Goal: Use online tool/utility: Utilize a website feature to perform a specific function

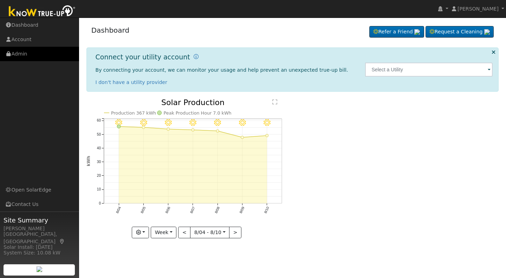
click at [16, 52] on link "Admin" at bounding box center [39, 54] width 79 height 14
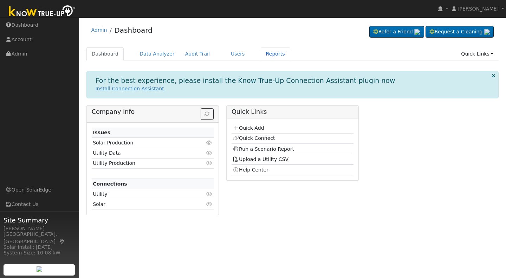
click at [261, 53] on link "Reports" at bounding box center [275, 53] width 29 height 13
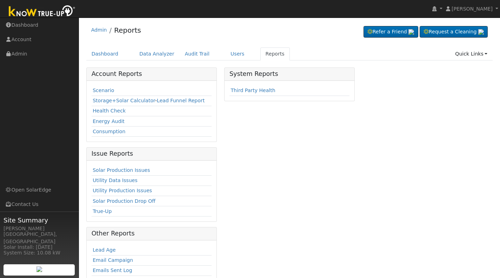
click at [101, 91] on link "Scenario" at bounding box center [103, 90] width 21 height 6
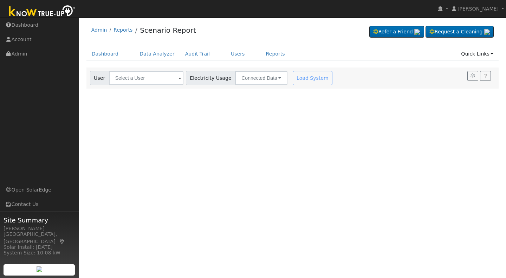
click at [178, 78] on span at bounding box center [179, 78] width 3 height 8
click at [147, 81] on input "text" at bounding box center [146, 78] width 74 height 14
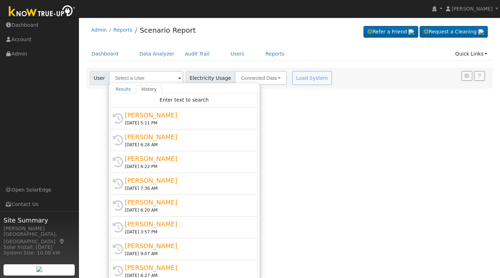
click at [151, 113] on div "Angela Bento" at bounding box center [187, 114] width 125 height 9
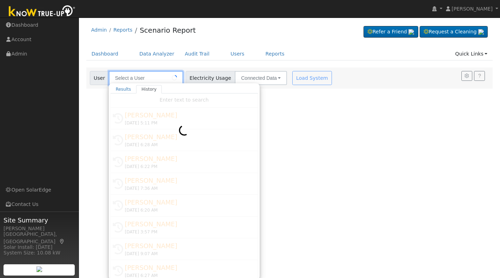
type input "Angela Bento"
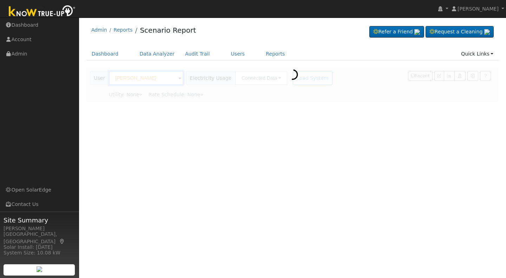
type input "Southern California Edison"
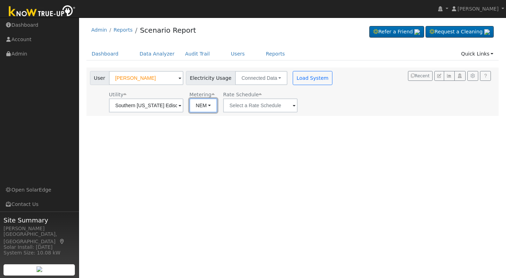
click at [206, 109] on button "NEM" at bounding box center [203, 105] width 28 height 14
click at [200, 131] on link "NBT" at bounding box center [212, 131] width 49 height 10
type input "TOU-D-PRIME"
click at [330, 104] on button "ACC Plus" at bounding box center [321, 105] width 38 height 14
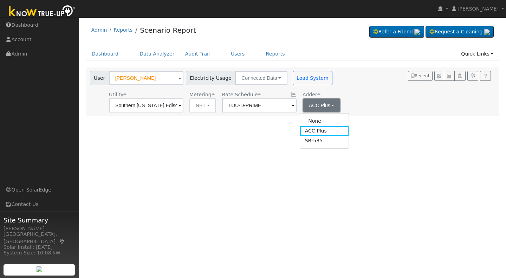
click at [317, 138] on link "SB-535" at bounding box center [324, 141] width 49 height 10
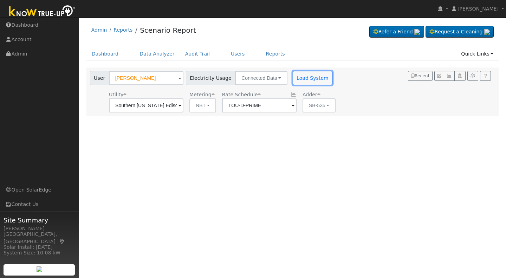
click at [305, 74] on button "Load System" at bounding box center [312, 78] width 40 height 14
